Goal: Task Accomplishment & Management: Complete application form

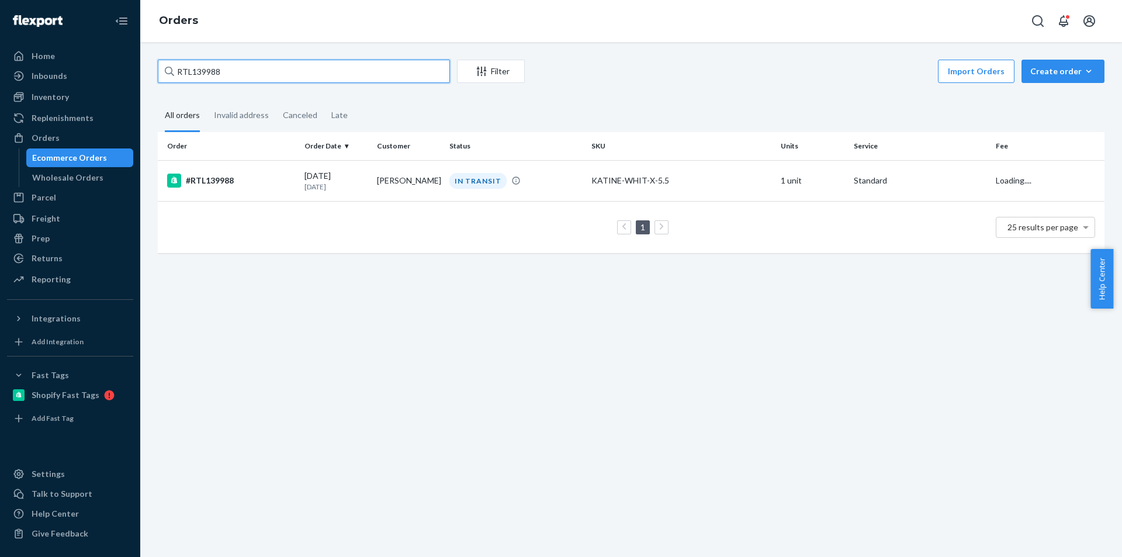
click at [196, 71] on input "RTL139988" at bounding box center [304, 71] width 292 height 23
type input "RTL138991"
click at [218, 183] on div "#RTL138991" at bounding box center [231, 181] width 128 height 14
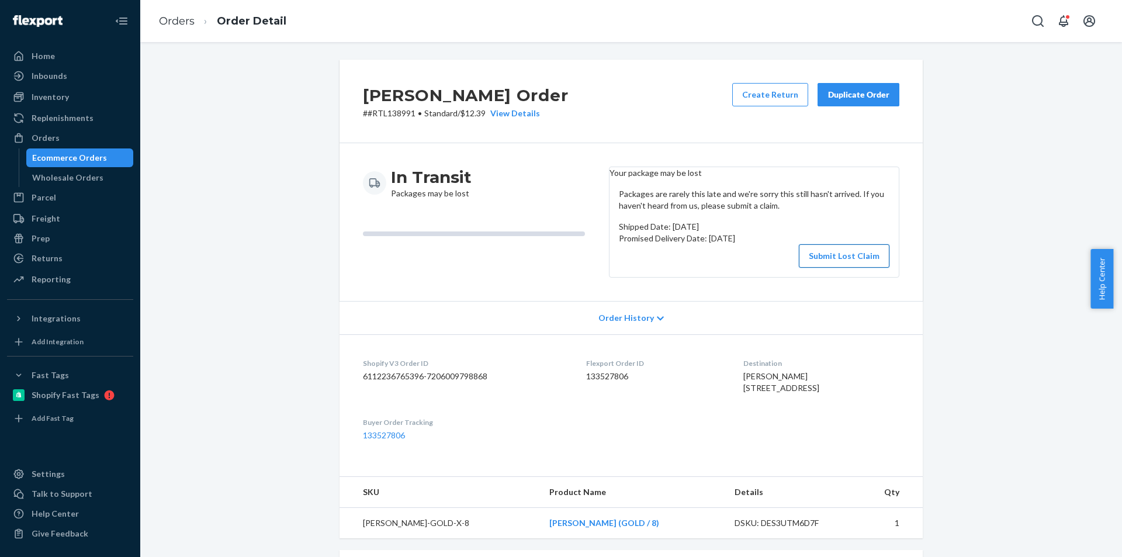
click at [848, 268] on button "Submit Lost Claim" at bounding box center [844, 255] width 91 height 23
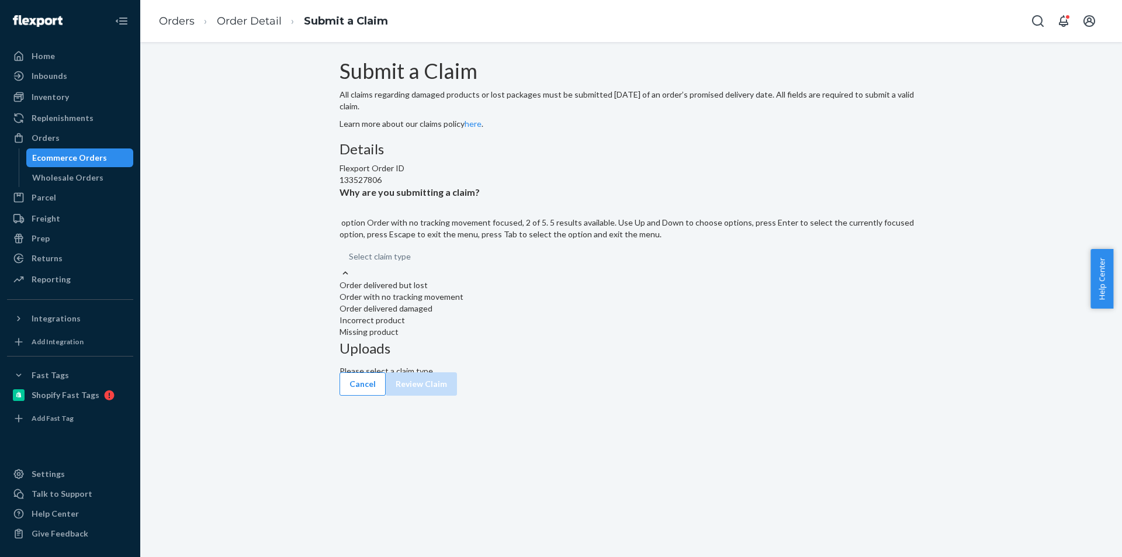
click at [503, 303] on div "Order with no tracking movement" at bounding box center [630, 297] width 583 height 12
click at [350, 262] on input "Why are you submitting a claim? option Order with no tracking movement focused,…" at bounding box center [349, 257] width 1 height 12
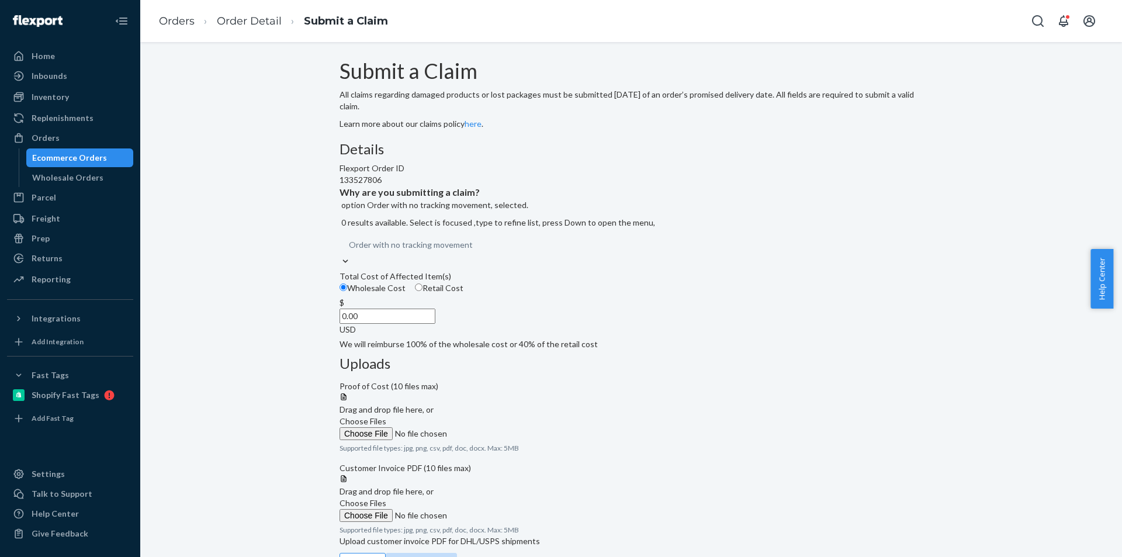
click at [463, 294] on label "Retail Cost" at bounding box center [439, 288] width 48 height 12
click at [422, 291] on input "Retail Cost" at bounding box center [419, 287] width 8 height 8
radio input "true"
radio input "false"
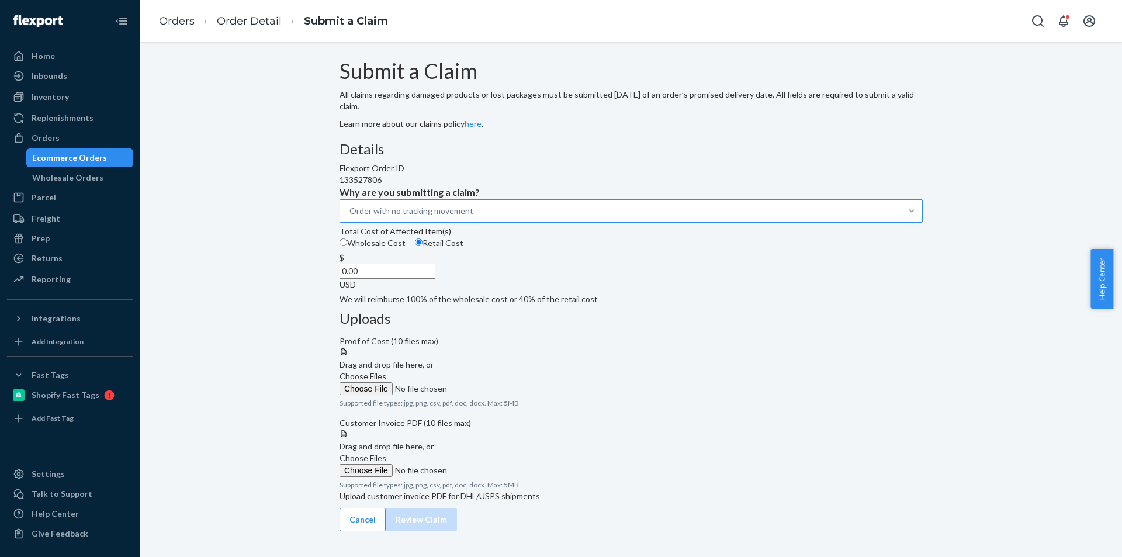
click at [435, 279] on input "0.00" at bounding box center [387, 270] width 96 height 15
paste input "44.93"
type input "44.93"
click at [386, 371] on span "Choose Files" at bounding box center [362, 376] width 47 height 10
click at [498, 382] on input "Choose Files" at bounding box center [418, 388] width 159 height 13
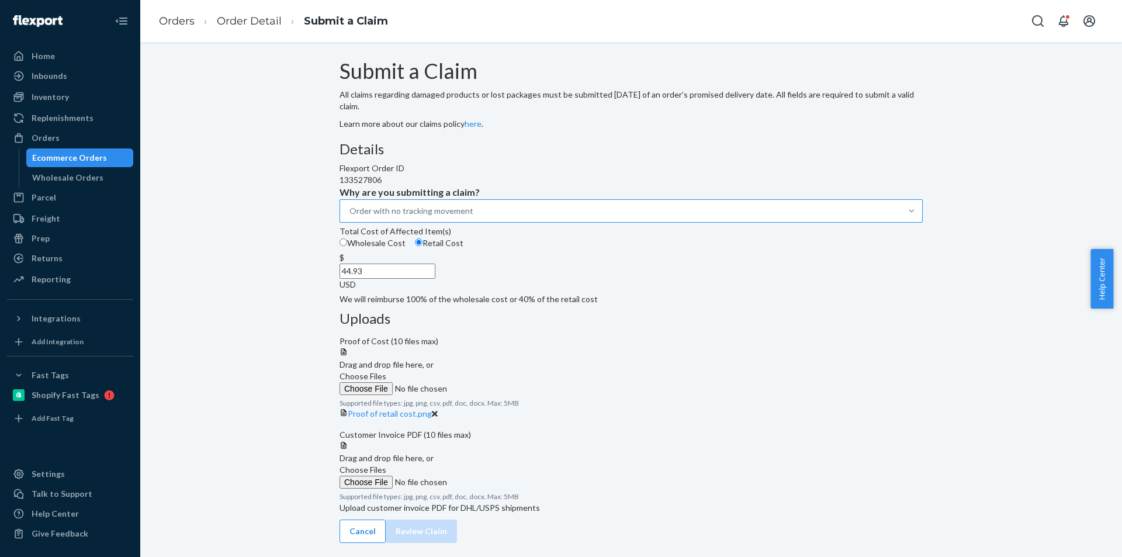
scroll to position [67, 0]
click at [386, 464] on span "Choose Files" at bounding box center [362, 469] width 47 height 10
click at [498, 476] on input "Choose Files" at bounding box center [418, 482] width 159 height 13
click at [457, 531] on button "Review Claim" at bounding box center [421, 542] width 71 height 23
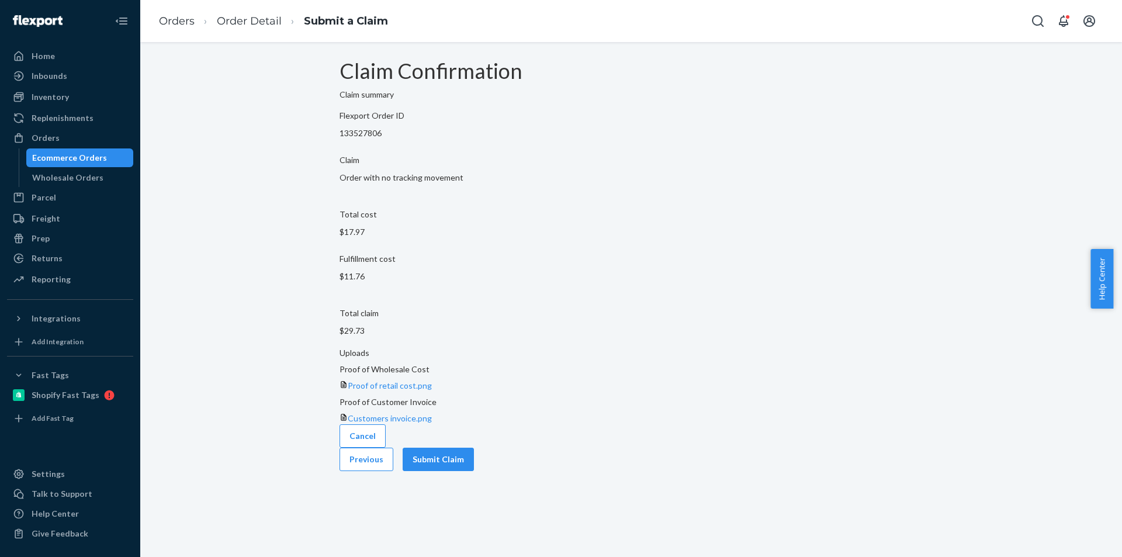
scroll to position [0, 0]
drag, startPoint x: 508, startPoint y: 321, endPoint x: 551, endPoint y: 321, distance: 42.7
click at [551, 321] on div "Total claim $29.73" at bounding box center [630, 324] width 583 height 35
copy p "29.73"
click at [474, 448] on button "Submit Claim" at bounding box center [438, 459] width 71 height 23
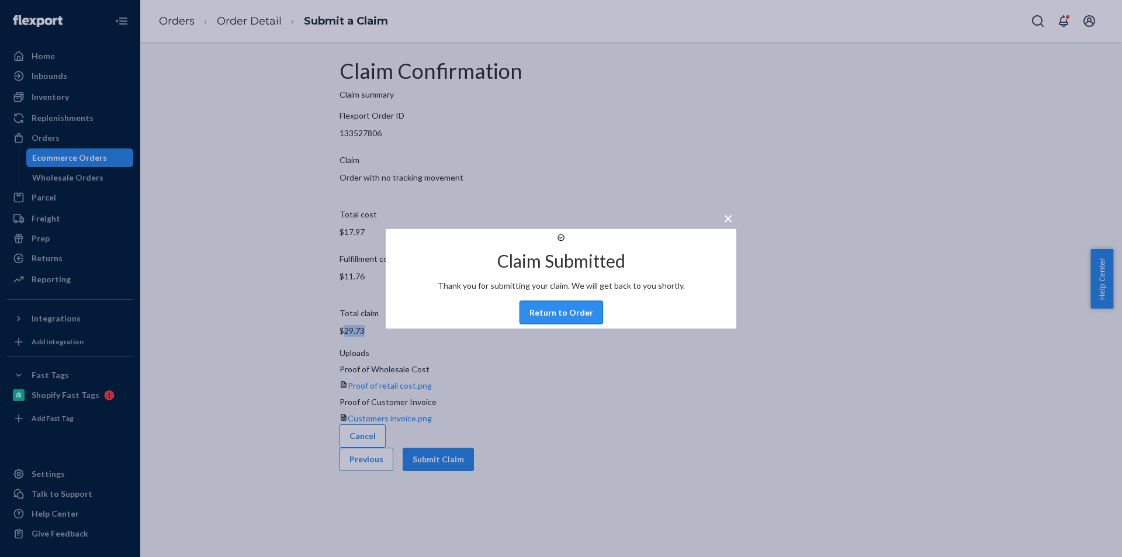
click at [557, 324] on button "Return to Order" at bounding box center [561, 311] width 84 height 23
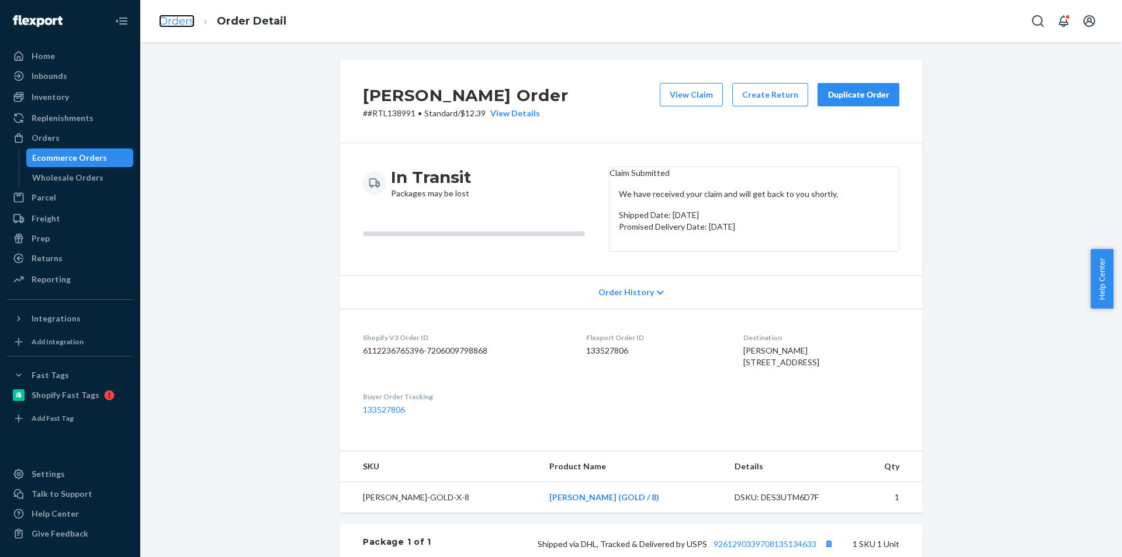
click at [177, 24] on link "Orders" at bounding box center [177, 21] width 36 height 13
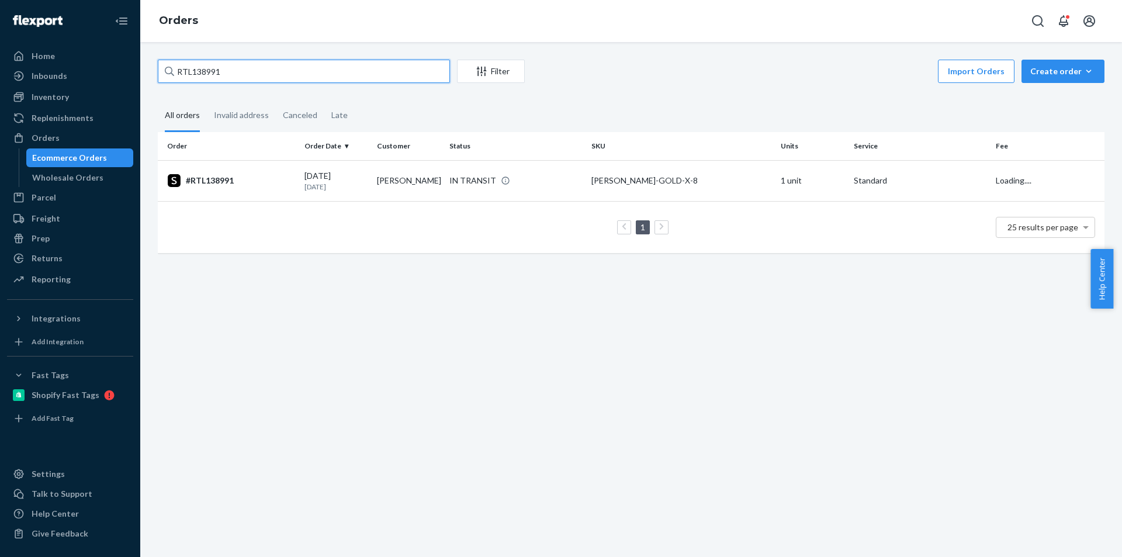
click at [231, 72] on input "RTL138991" at bounding box center [304, 71] width 292 height 23
paste input "9315"
type input "RTL139315"
click at [243, 185] on div "#RTL139315" at bounding box center [231, 181] width 128 height 14
